Goal: Task Accomplishment & Management: Use online tool/utility

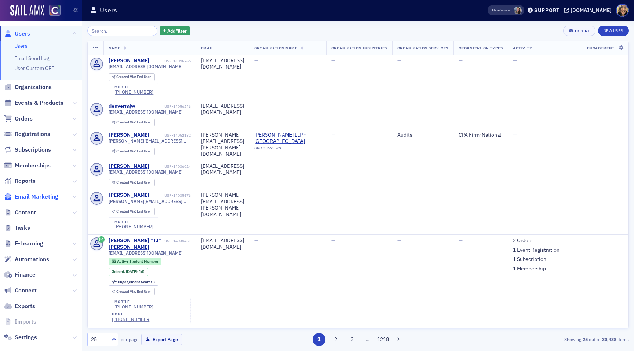
click at [31, 199] on span "Email Marketing" at bounding box center [37, 197] width 44 height 8
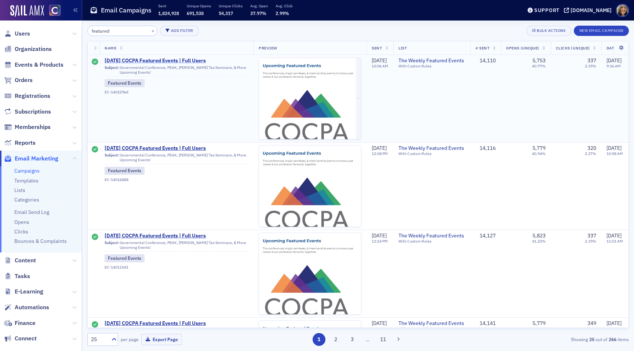
type input "featured"
click at [172, 60] on span "[DATE] COCPA Featured Events | Full Users" at bounding box center [177, 61] width 144 height 7
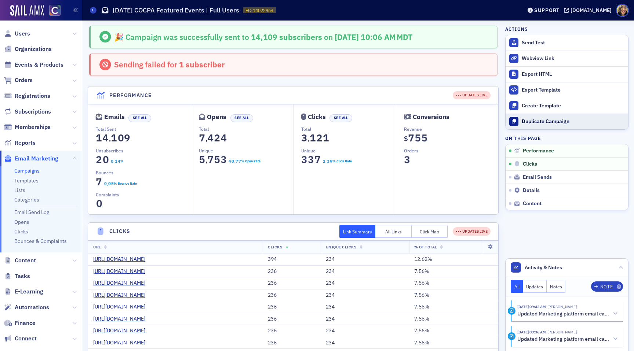
click at [546, 115] on button "Duplicate Campaign" at bounding box center [566, 122] width 123 height 16
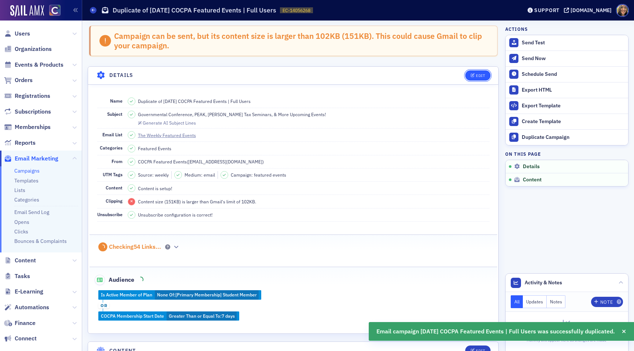
click at [478, 77] on div "Edit" at bounding box center [480, 76] width 9 height 4
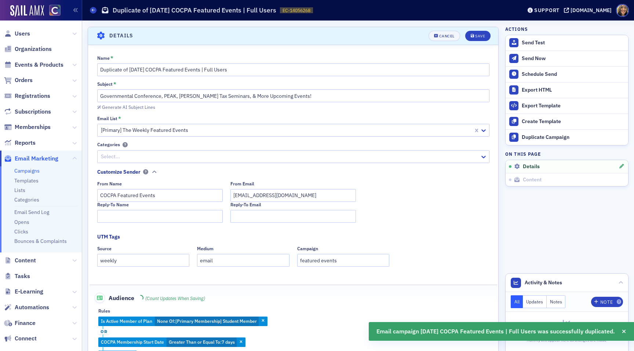
scroll to position [42, 0]
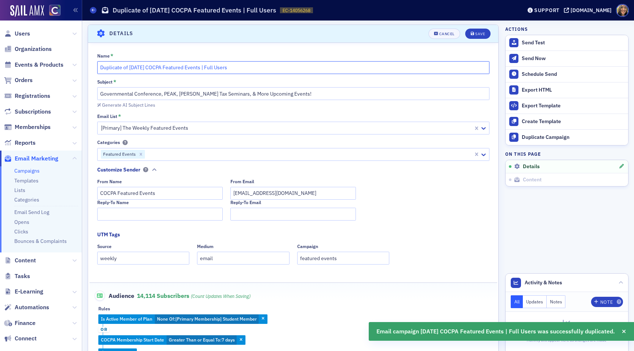
drag, startPoint x: 140, startPoint y: 66, endPoint x: 134, endPoint y: 66, distance: 6.2
click at [134, 66] on input "Duplicate of [DATE] COCPA Featured Events | Full Users" at bounding box center [293, 67] width 392 height 13
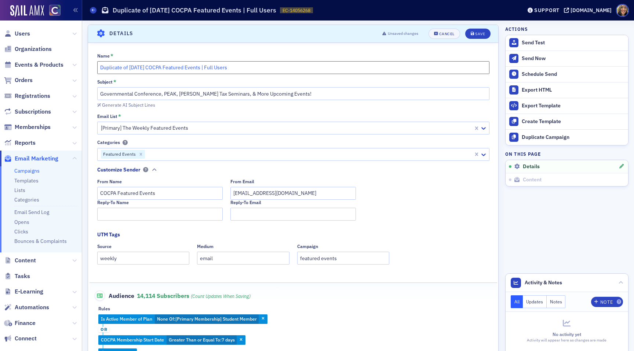
drag, startPoint x: 128, startPoint y: 68, endPoint x: 83, endPoint y: 68, distance: 45.1
type input "[DATE] COCPA Featured Events | Full Users"
click at [482, 35] on div "Save" at bounding box center [480, 34] width 10 height 4
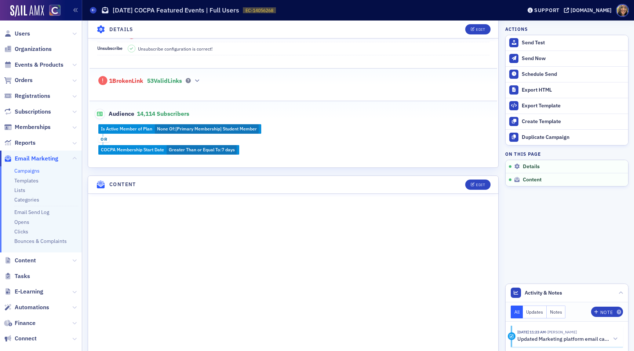
scroll to position [237, 0]
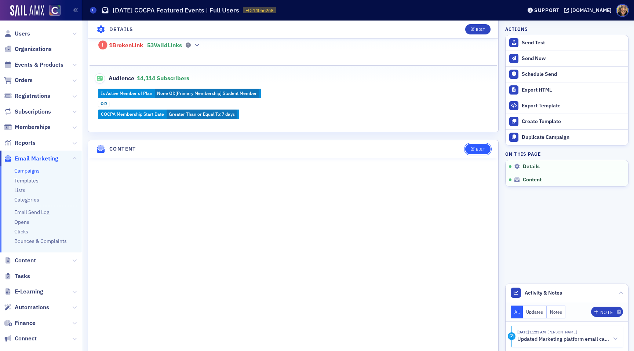
click at [478, 145] on button "Edit" at bounding box center [477, 149] width 25 height 10
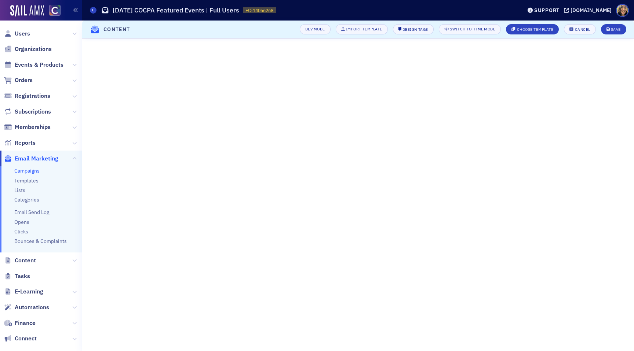
scroll to position [30, 0]
click at [619, 32] on button "Save" at bounding box center [613, 29] width 25 height 10
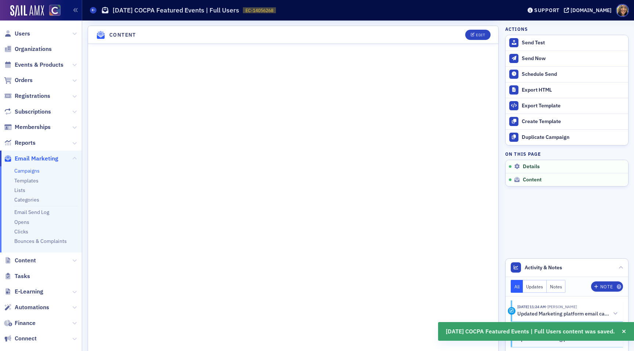
scroll to position [317, 0]
click at [542, 74] on div "Schedule Send" at bounding box center [573, 74] width 103 height 7
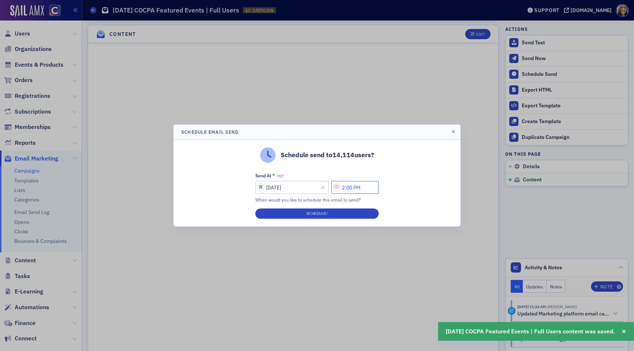
drag, startPoint x: 348, startPoint y: 188, endPoint x: 332, endPoint y: 188, distance: 15.8
click at [332, 188] on div "[DATE] 2:00 PM" at bounding box center [316, 187] width 123 height 13
type input "12:00 PM"
click at [353, 212] on button "Schedule!" at bounding box center [316, 214] width 123 height 10
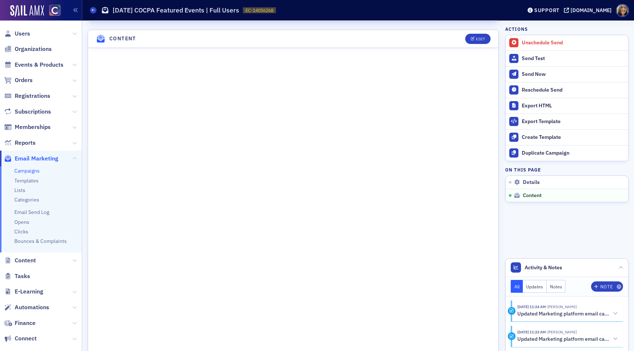
scroll to position [321, 0]
